Goal: Task Accomplishment & Management: Manage account settings

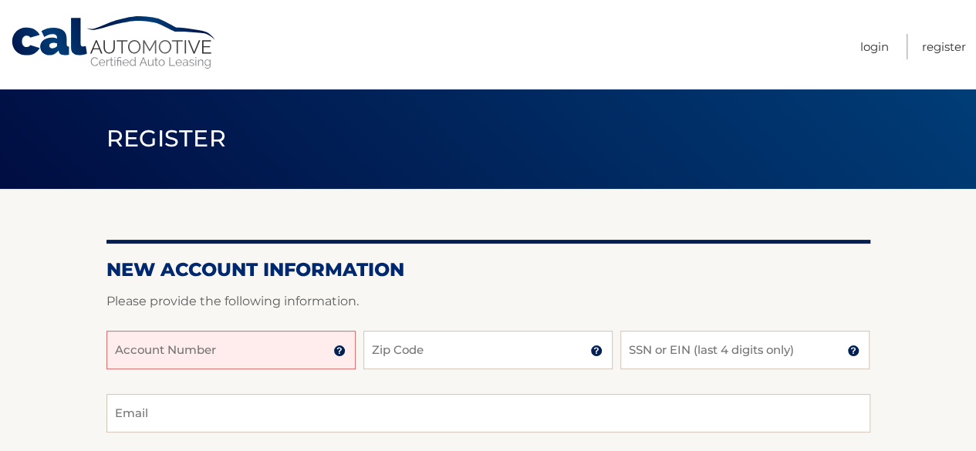
click at [164, 344] on input "Account Number" at bounding box center [230, 350] width 249 height 39
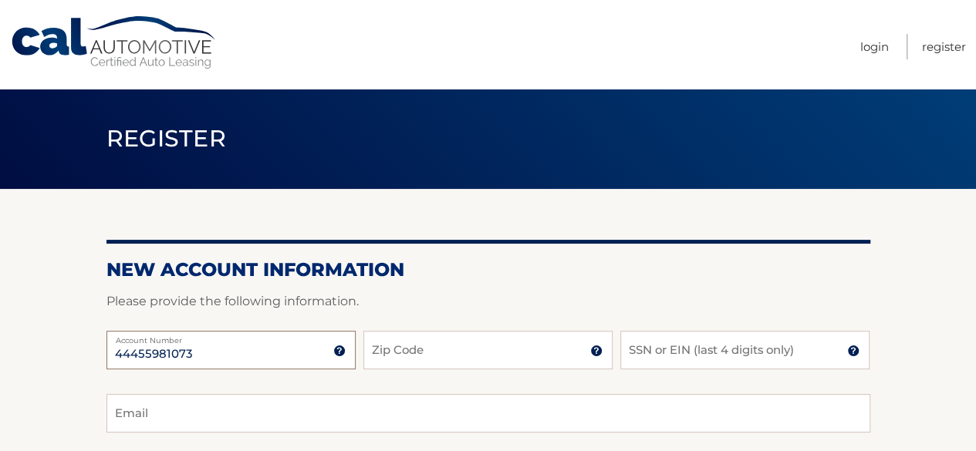
type input "44455981073"
click at [377, 360] on input "Zip Code" at bounding box center [487, 350] width 249 height 39
type input "33311"
click at [668, 354] on input "SSN or EIN (last 4 digits only)" at bounding box center [744, 350] width 249 height 39
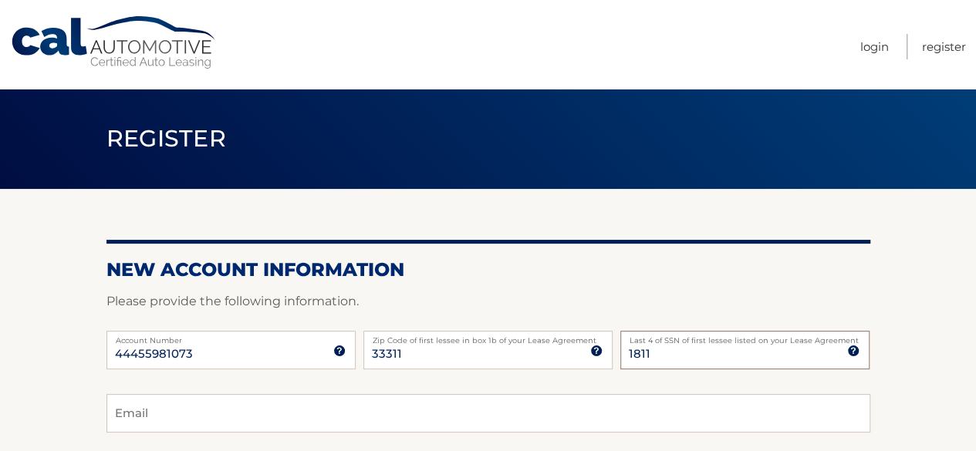
type input "1811"
click at [201, 411] on input "Email" at bounding box center [488, 413] width 764 height 39
type input "nicolepaoletti@gmail.com"
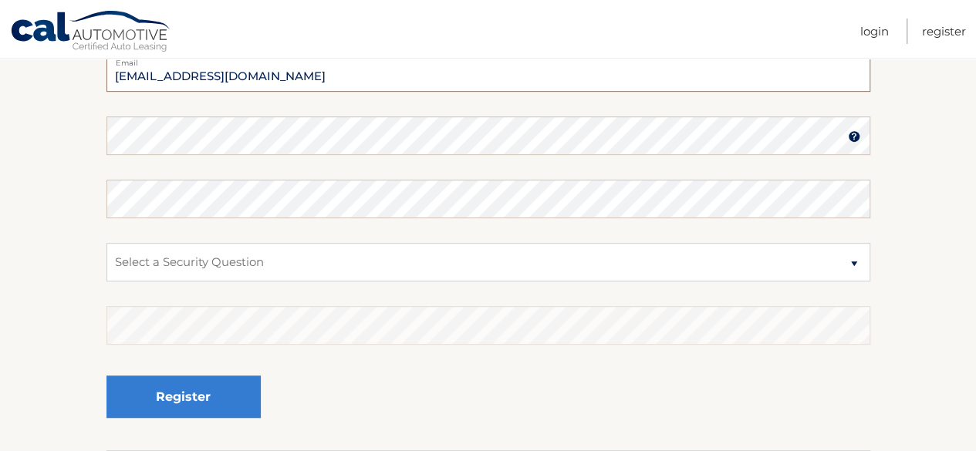
scroll to position [355, 0]
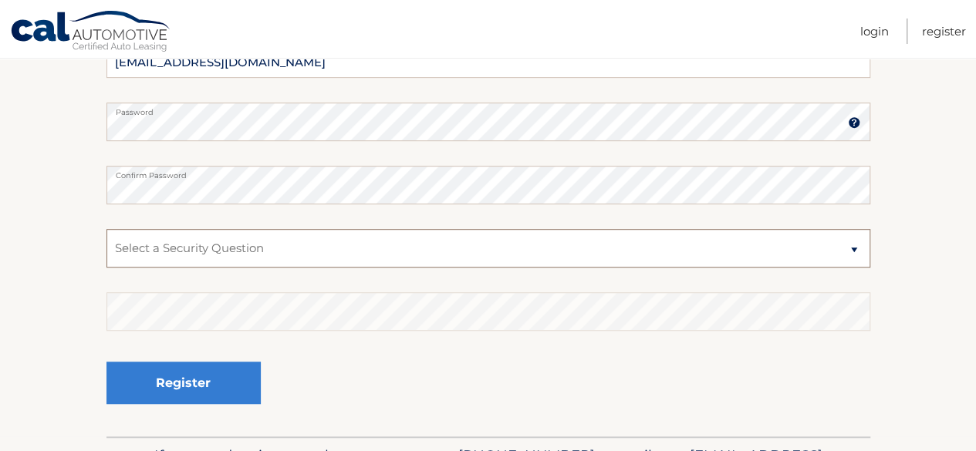
click at [852, 254] on select "Select a Security Question What was the name of your elementary school? What is…" at bounding box center [488, 248] width 764 height 39
select select "1"
click at [106, 229] on select "Select a Security Question What was the name of your elementary school? What is…" at bounding box center [488, 248] width 764 height 39
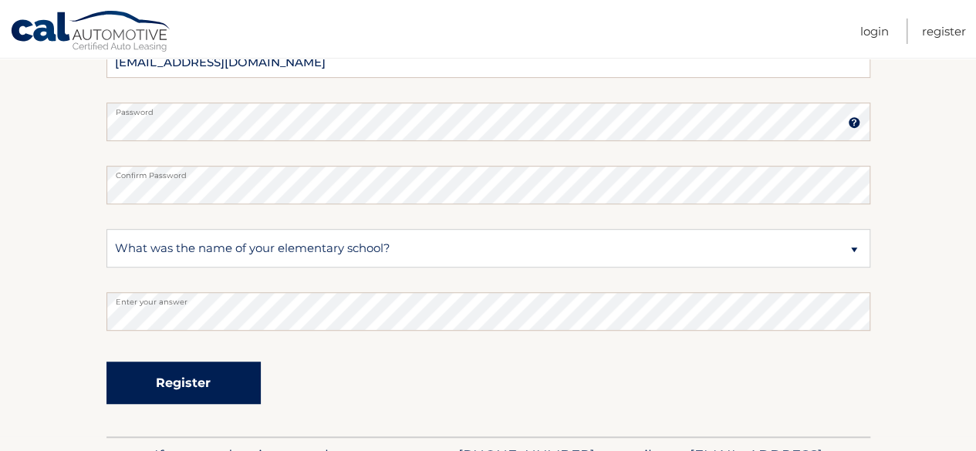
click at [195, 387] on button "Register" at bounding box center [183, 383] width 154 height 42
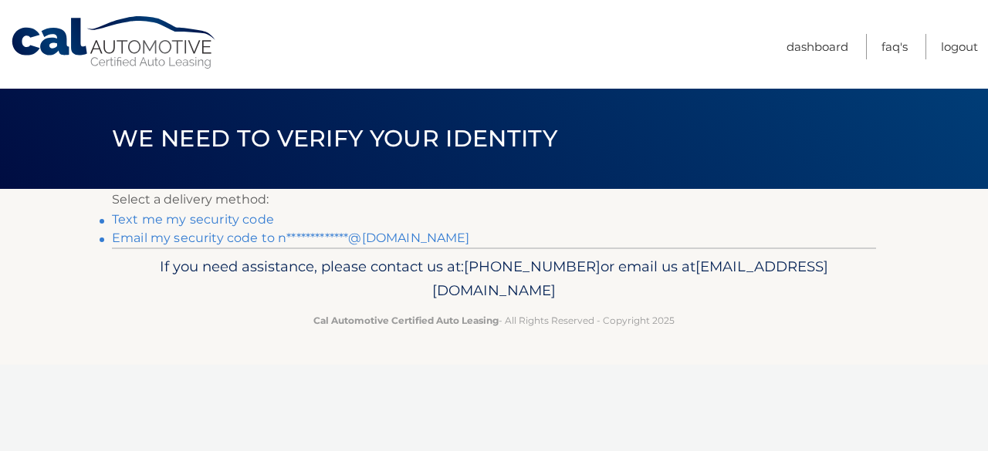
click at [224, 219] on link "Text me my security code" at bounding box center [193, 219] width 162 height 15
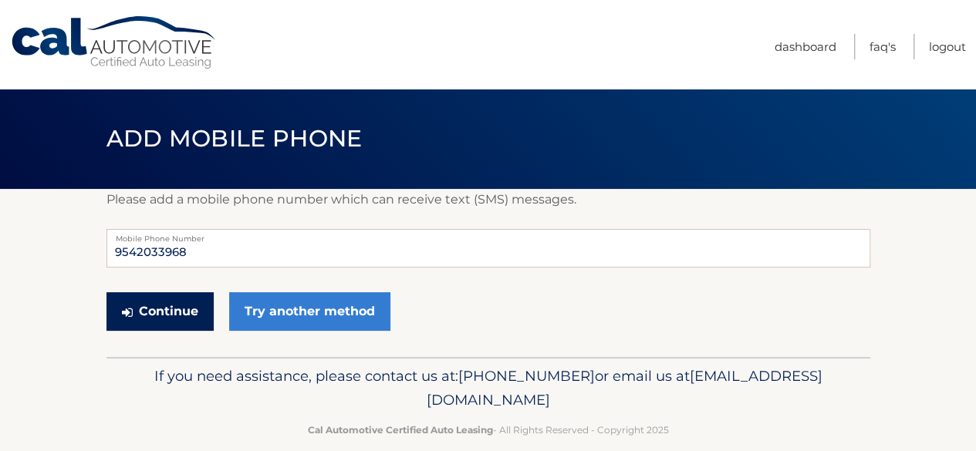
click at [145, 319] on button "Continue" at bounding box center [159, 311] width 107 height 39
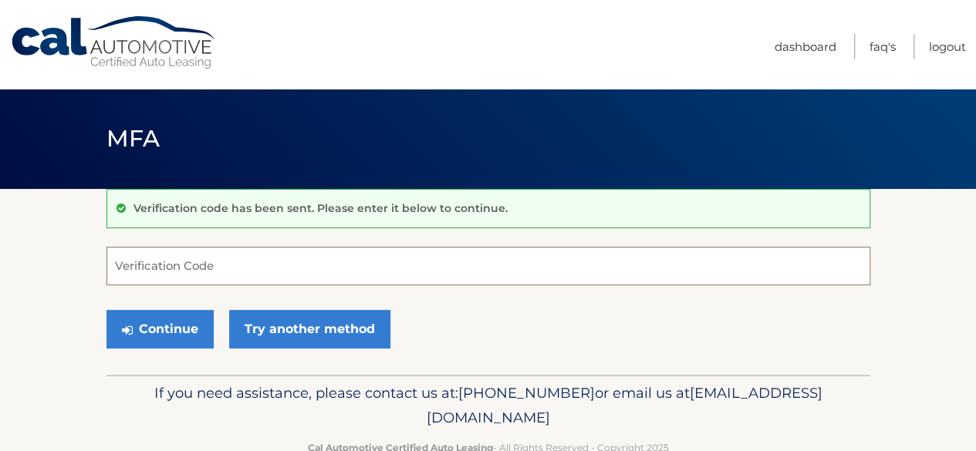
click at [408, 270] on input "Verification Code" at bounding box center [488, 266] width 764 height 39
click at [157, 275] on input "Verification Code" at bounding box center [488, 266] width 764 height 39
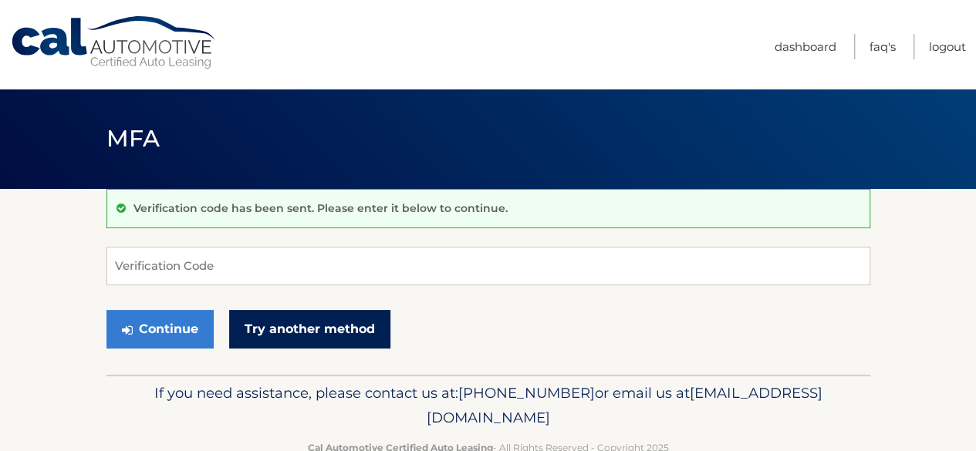
click at [344, 336] on link "Try another method" at bounding box center [309, 329] width 161 height 39
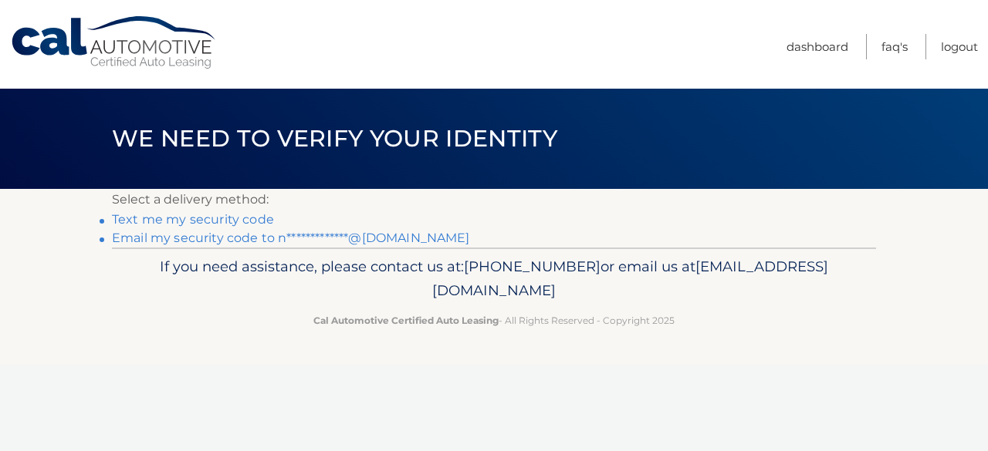
click at [213, 242] on link "**********" at bounding box center [291, 238] width 358 height 15
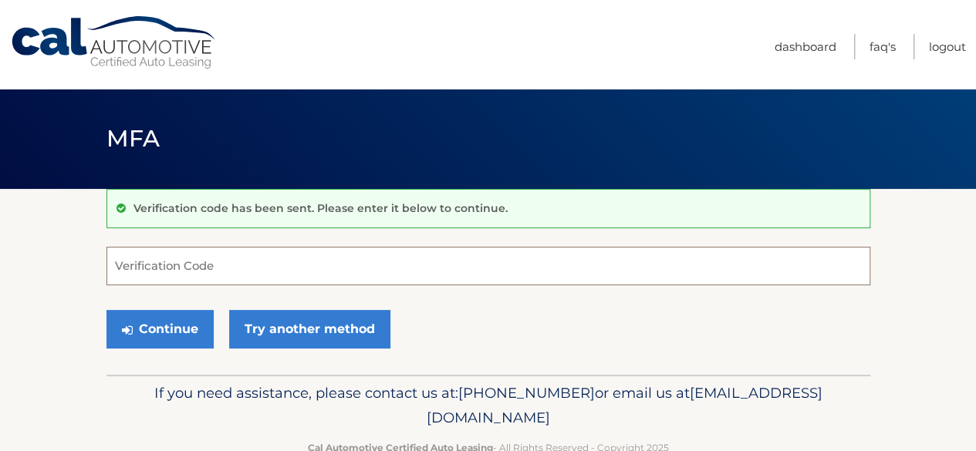
click at [259, 248] on input "Verification Code" at bounding box center [488, 266] width 764 height 39
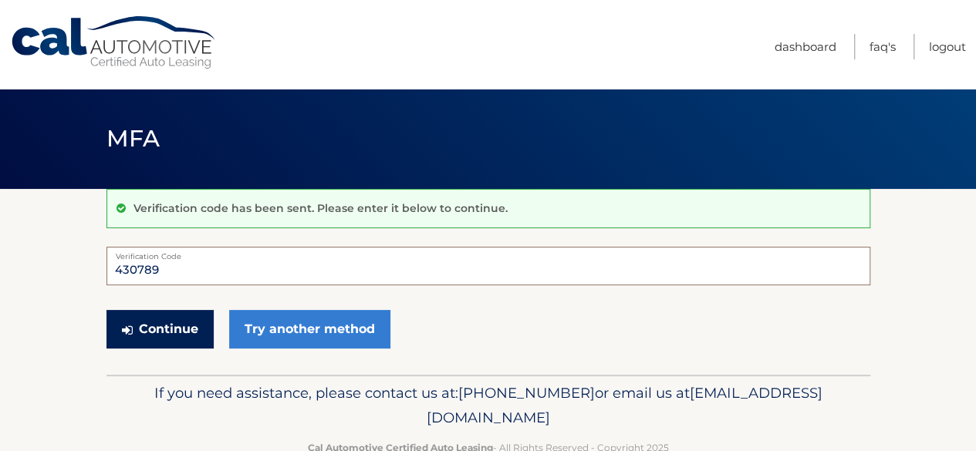
type input "430789"
click at [177, 345] on button "Continue" at bounding box center [159, 329] width 107 height 39
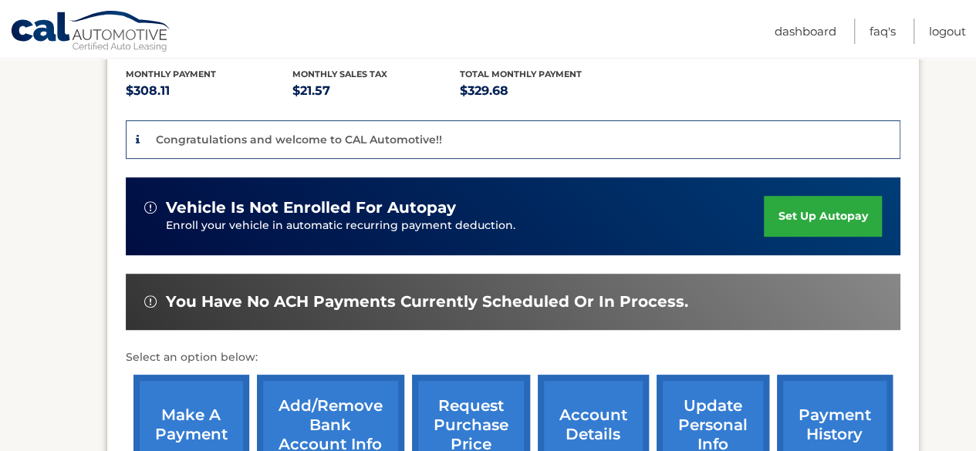
scroll to position [323, 0]
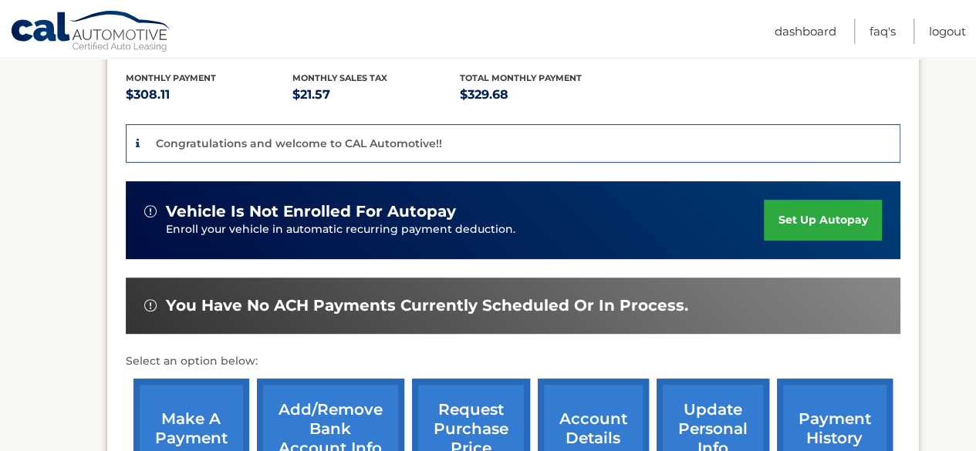
click at [791, 214] on link "set up autopay" at bounding box center [822, 220] width 117 height 41
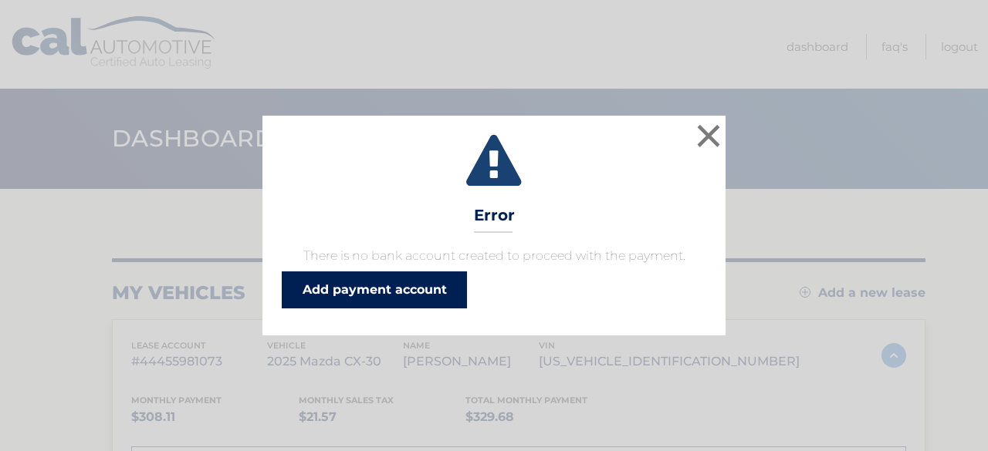
click at [412, 297] on link "Add payment account" at bounding box center [374, 290] width 185 height 37
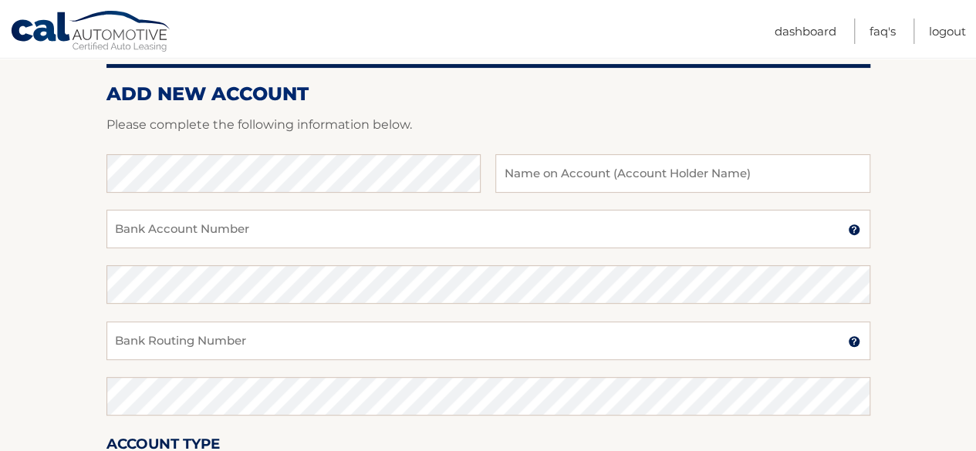
scroll to position [186, 0]
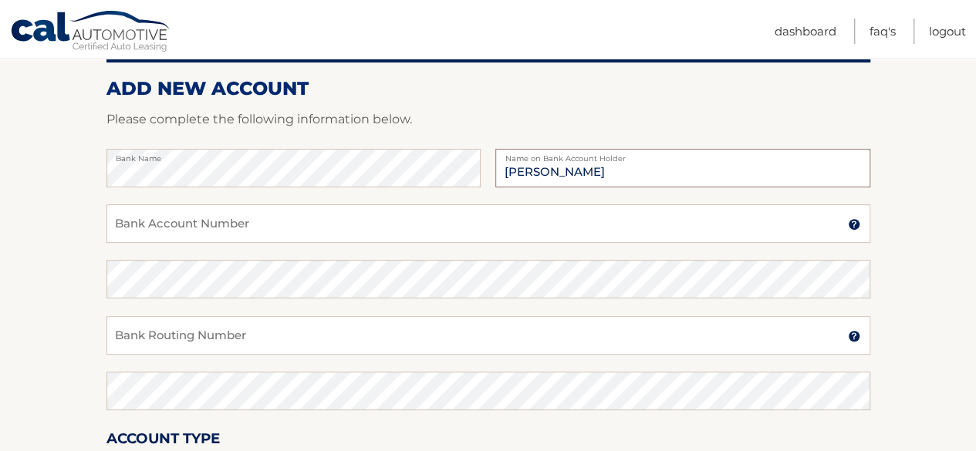
type input "[PERSON_NAME]"
click at [216, 343] on input "Bank Routing Number" at bounding box center [488, 335] width 764 height 39
paste input "272476543"
type input "272476543"
click at [199, 228] on input "Bank Account Number" at bounding box center [488, 223] width 764 height 39
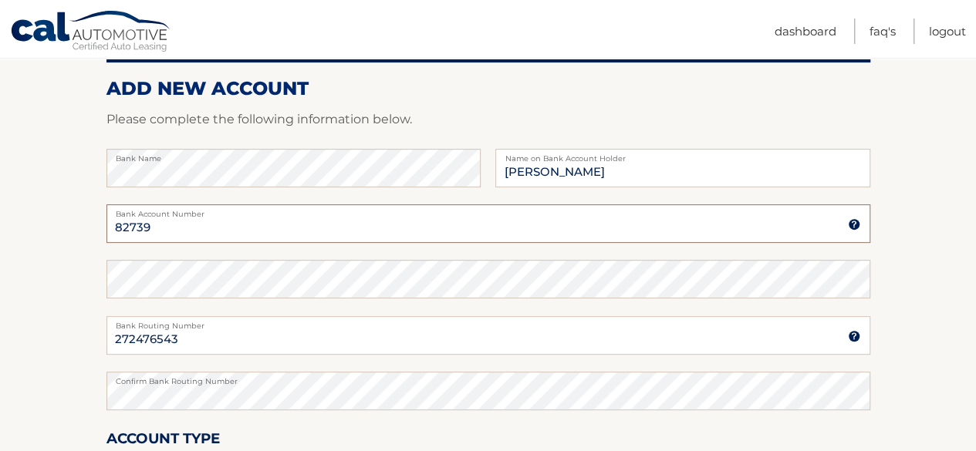
click at [113, 222] on input "82739" at bounding box center [488, 223] width 764 height 39
drag, startPoint x: 204, startPoint y: 225, endPoint x: 94, endPoint y: 234, distance: 110.7
click at [94, 234] on section "Account Overview | Set Up Account Info ADD NEW ACCOUNT Please complete the foll…" at bounding box center [488, 297] width 976 height 589
type input "800082739"
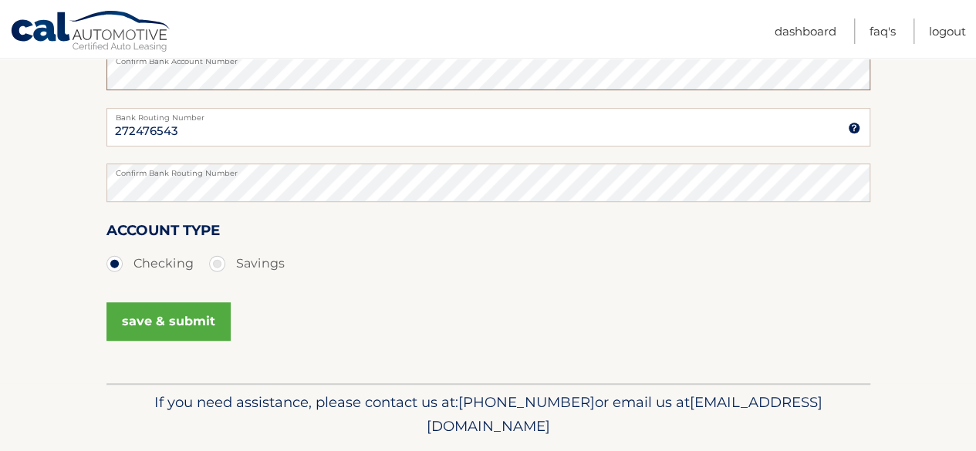
scroll to position [443, 0]
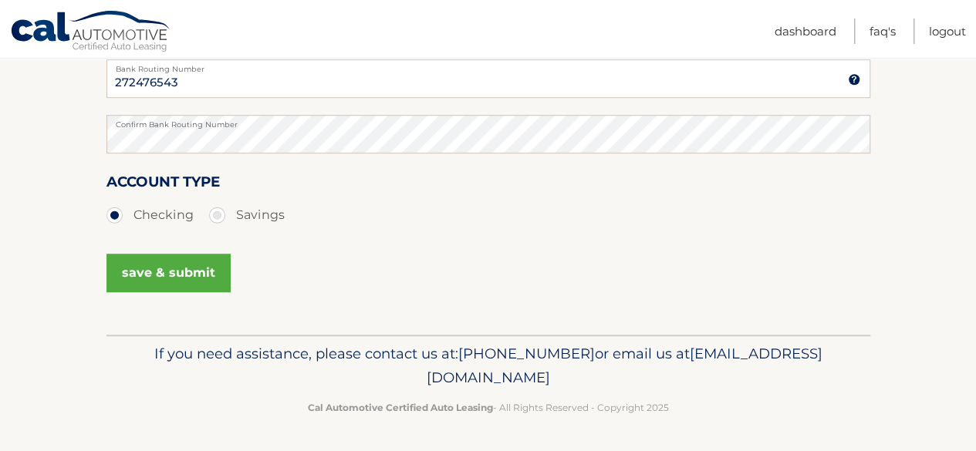
click at [178, 275] on button "save & submit" at bounding box center [168, 273] width 124 height 39
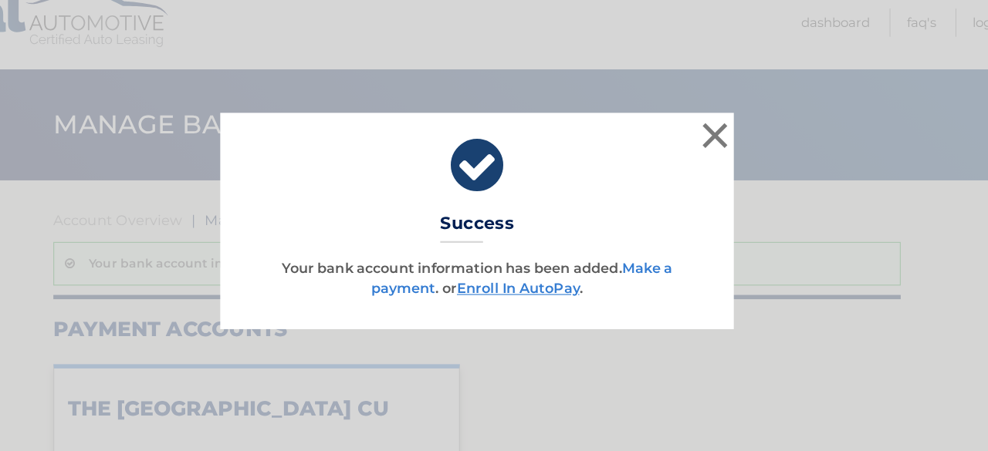
click at [658, 270] on link "Make a payment" at bounding box center [535, 277] width 272 height 33
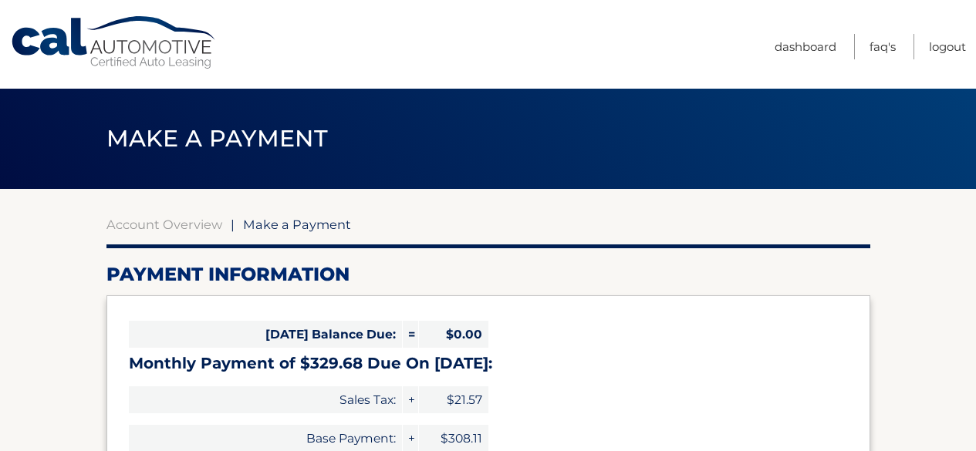
select select "OTg5MzQ1NGItNzU4Ni00YmQyLTljMzctMjhkMDZiZTYxMWY0"
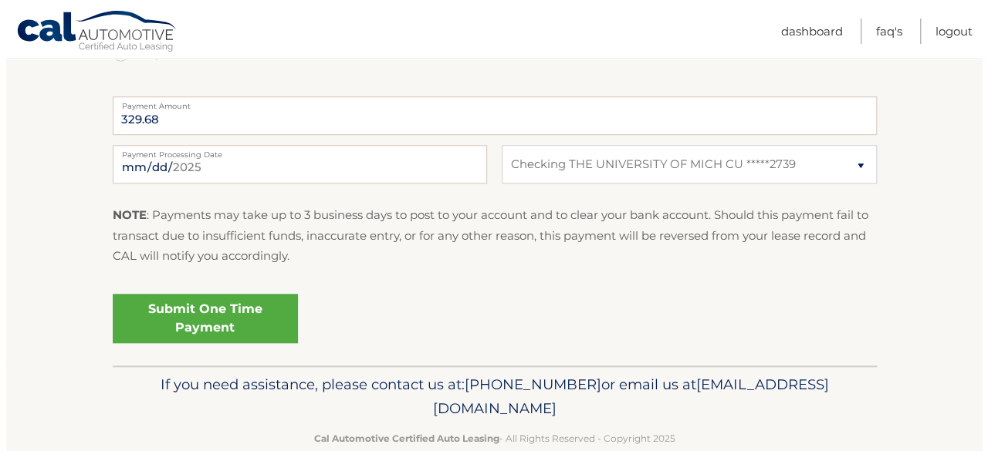
scroll to position [619, 0]
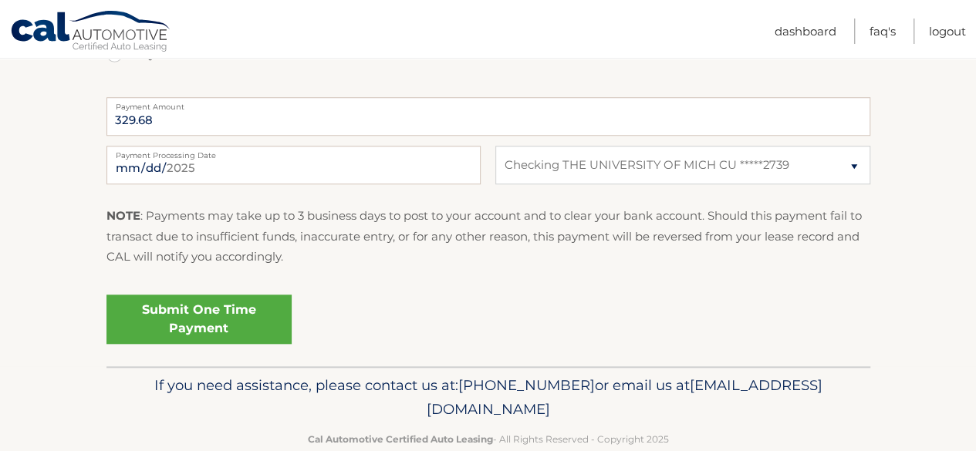
click at [191, 315] on link "Submit One Time Payment" at bounding box center [198, 319] width 185 height 49
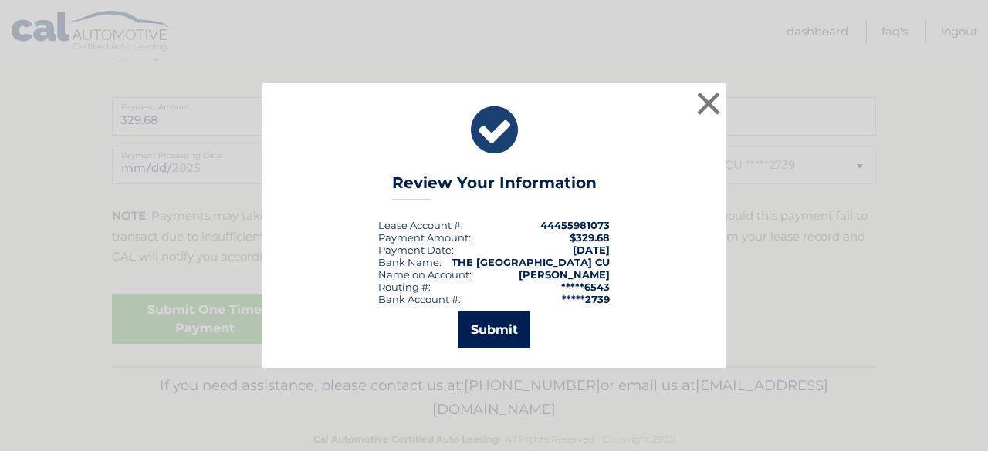
click at [496, 335] on button "Submit" at bounding box center [494, 330] width 72 height 37
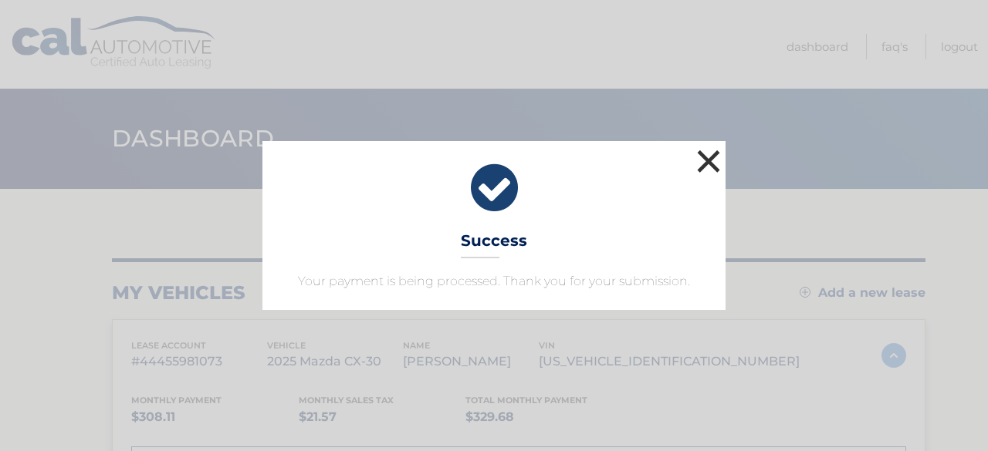
click at [710, 166] on button "×" at bounding box center [708, 161] width 31 height 31
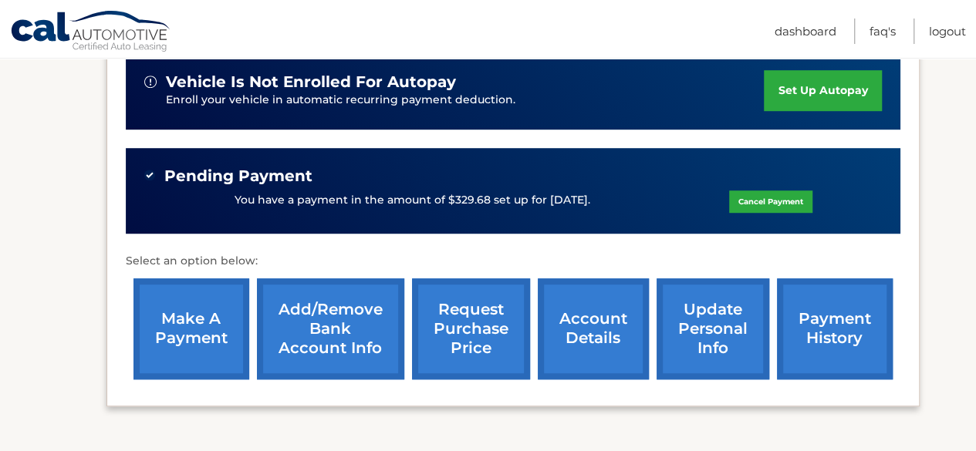
scroll to position [449, 0]
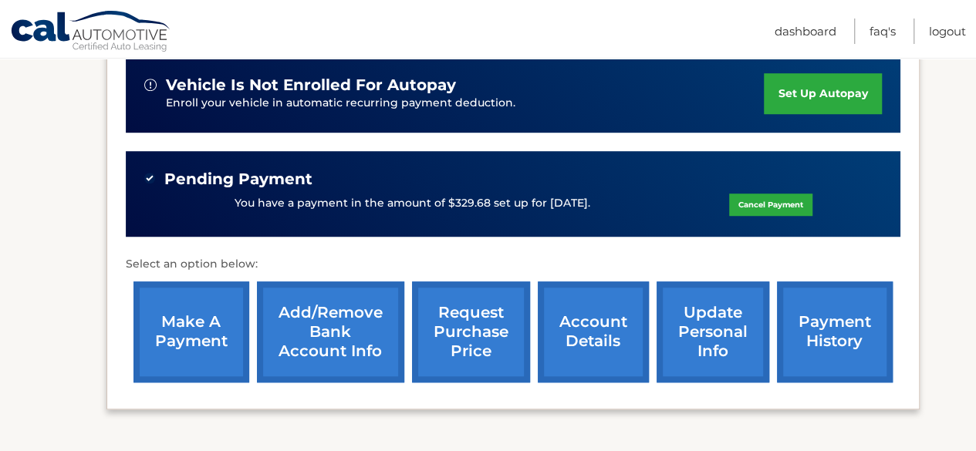
click at [801, 93] on link "set up autopay" at bounding box center [822, 93] width 117 height 41
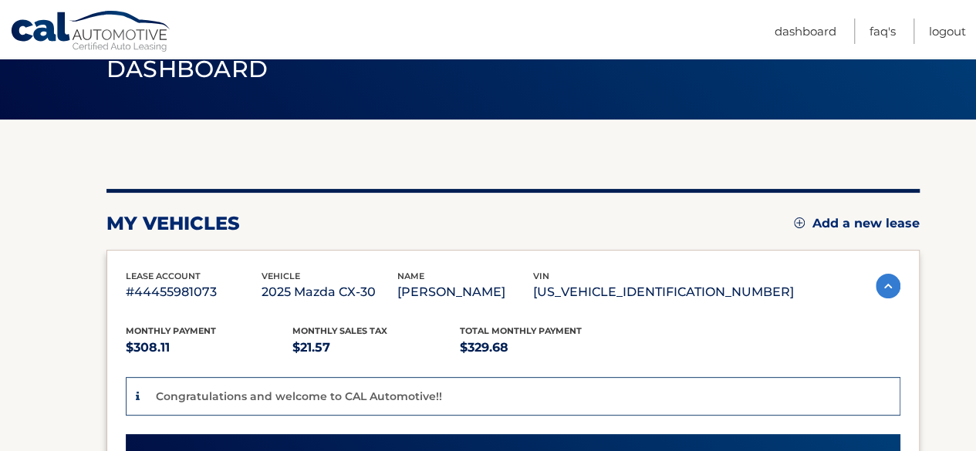
scroll to position [0, 0]
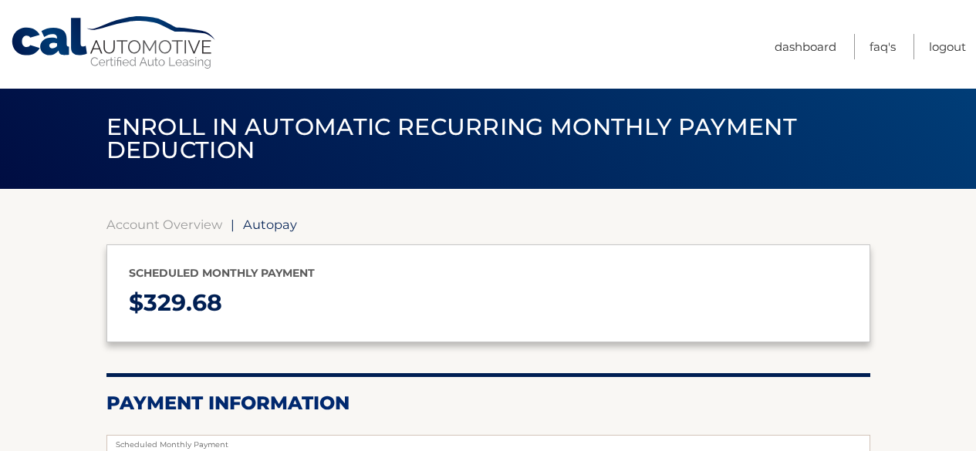
select select "OTg5MzQ1NGItNzU4Ni00YmQyLTljMzctMjhkMDZiZTYxMWY0"
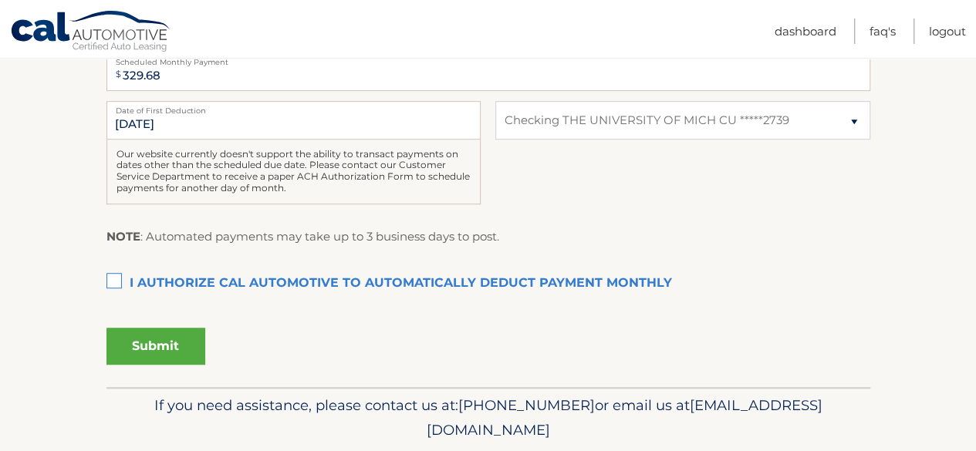
scroll to position [378, 0]
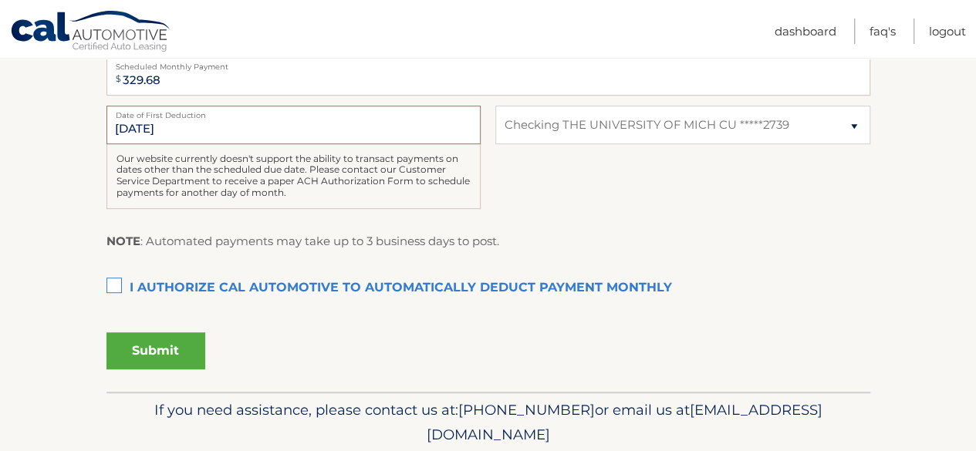
click at [207, 129] on input "9/1/2025" at bounding box center [293, 125] width 374 height 39
drag, startPoint x: 184, startPoint y: 127, endPoint x: 73, endPoint y: 113, distance: 112.8
click at [73, 113] on section "Account Overview | Autopay Scheduled monthly payment $ 329.68 Payment Informati…" at bounding box center [488, 101] width 976 height 581
click at [538, 208] on div "9/1/2025 Date of First Deduction Our website currently doesn't support the abil…" at bounding box center [488, 166] width 764 height 120
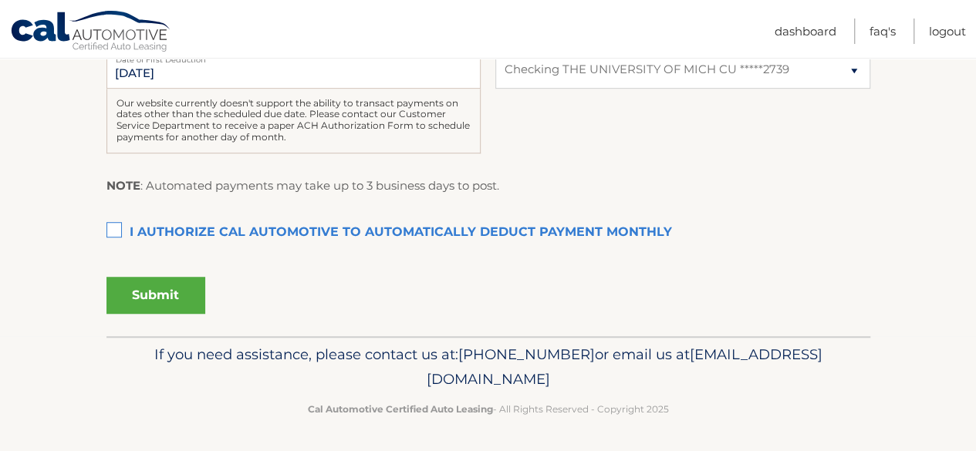
scroll to position [420, 0]
